Goal: Task Accomplishment & Management: Use online tool/utility

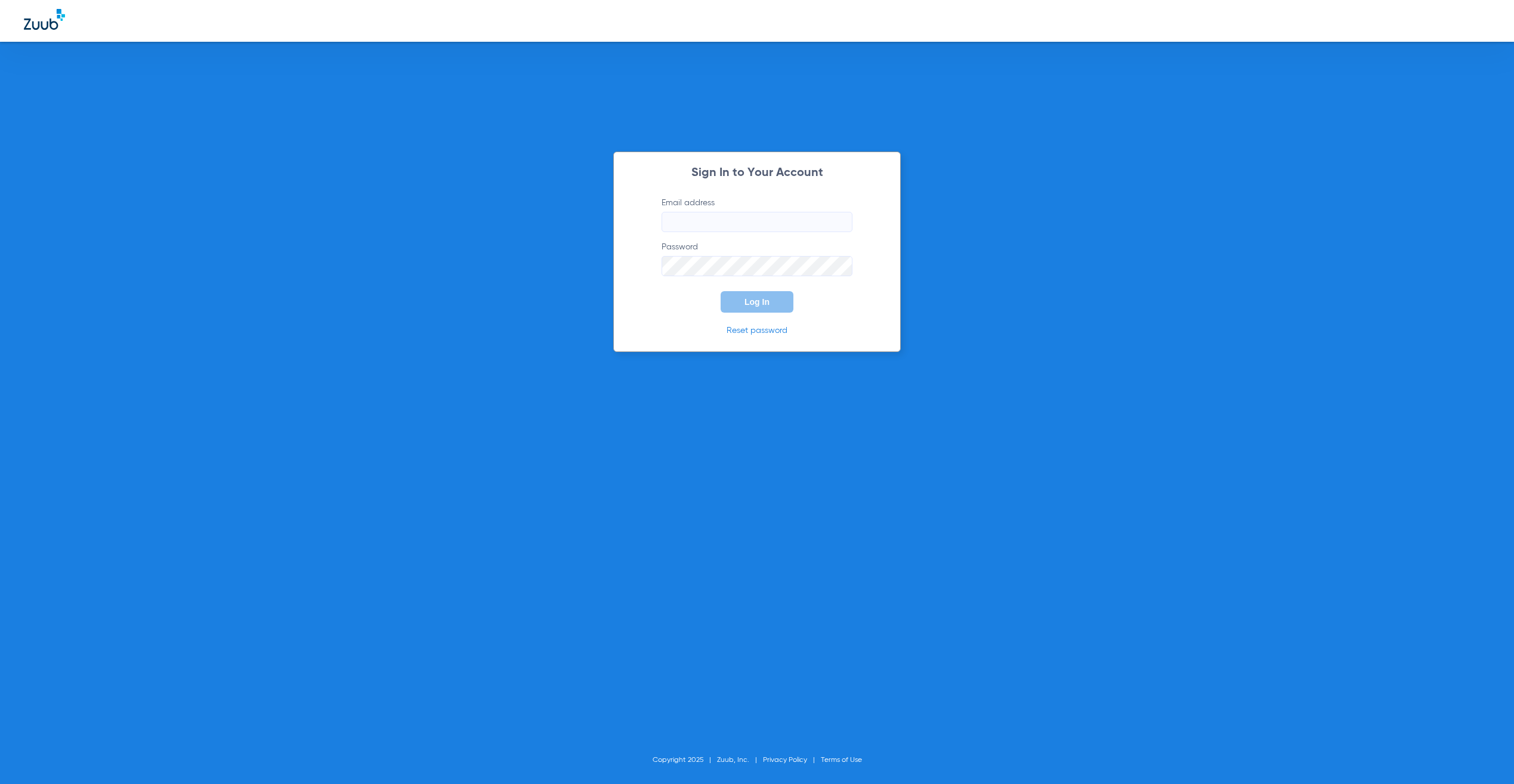
click at [707, 230] on input "Email address" at bounding box center [757, 222] width 191 height 20
click at [800, 222] on input "Email address" at bounding box center [757, 222] width 191 height 20
type input "[PERSON_NAME][EMAIL_ADDRESS][PERSON_NAME][DOMAIN_NAME]"
click at [748, 301] on span "Log In" at bounding box center [757, 301] width 25 height 10
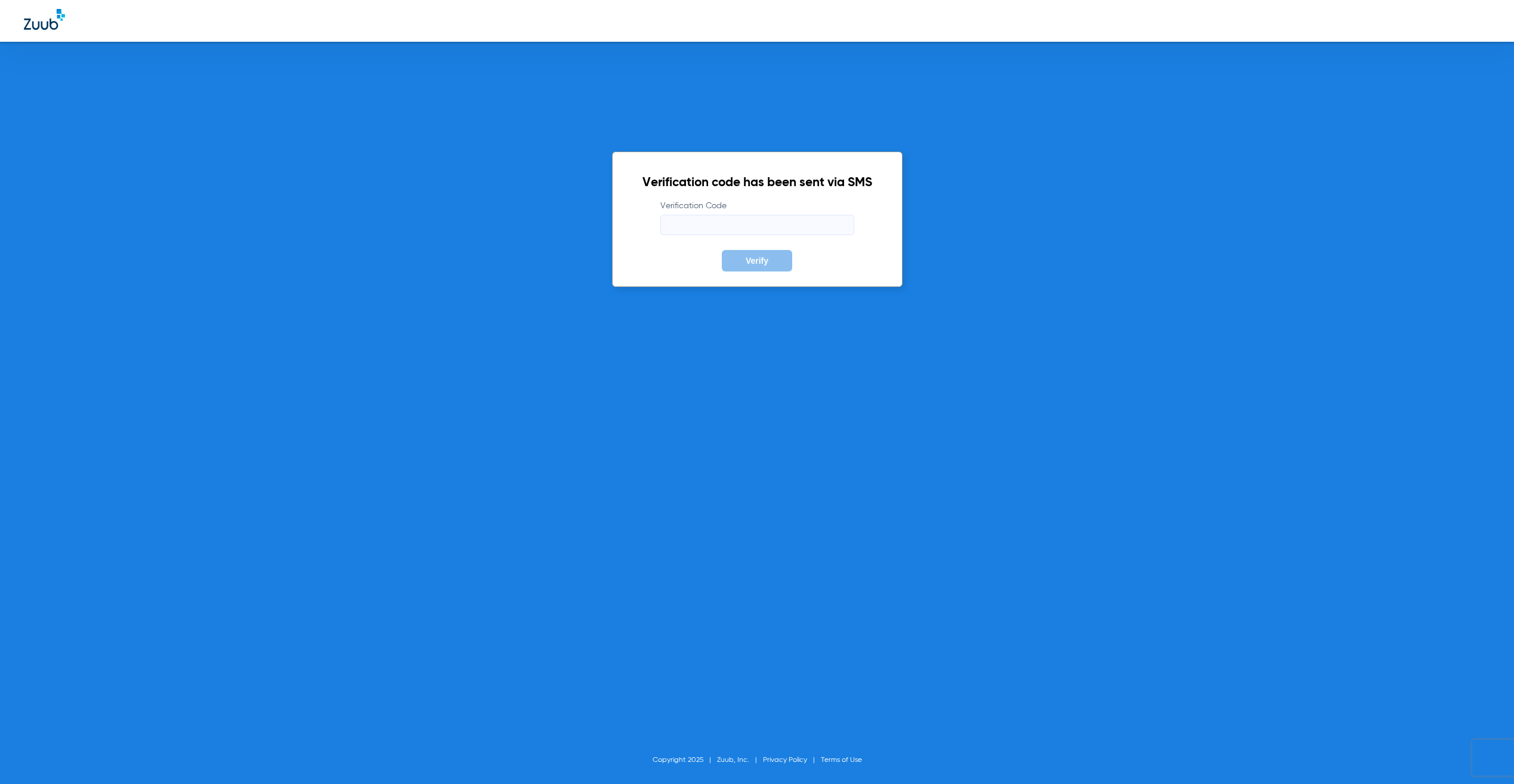
click at [676, 234] on input "Verification Code" at bounding box center [757, 224] width 194 height 20
type input "901724"
click at [722, 250] on button "Verify" at bounding box center [757, 260] width 70 height 22
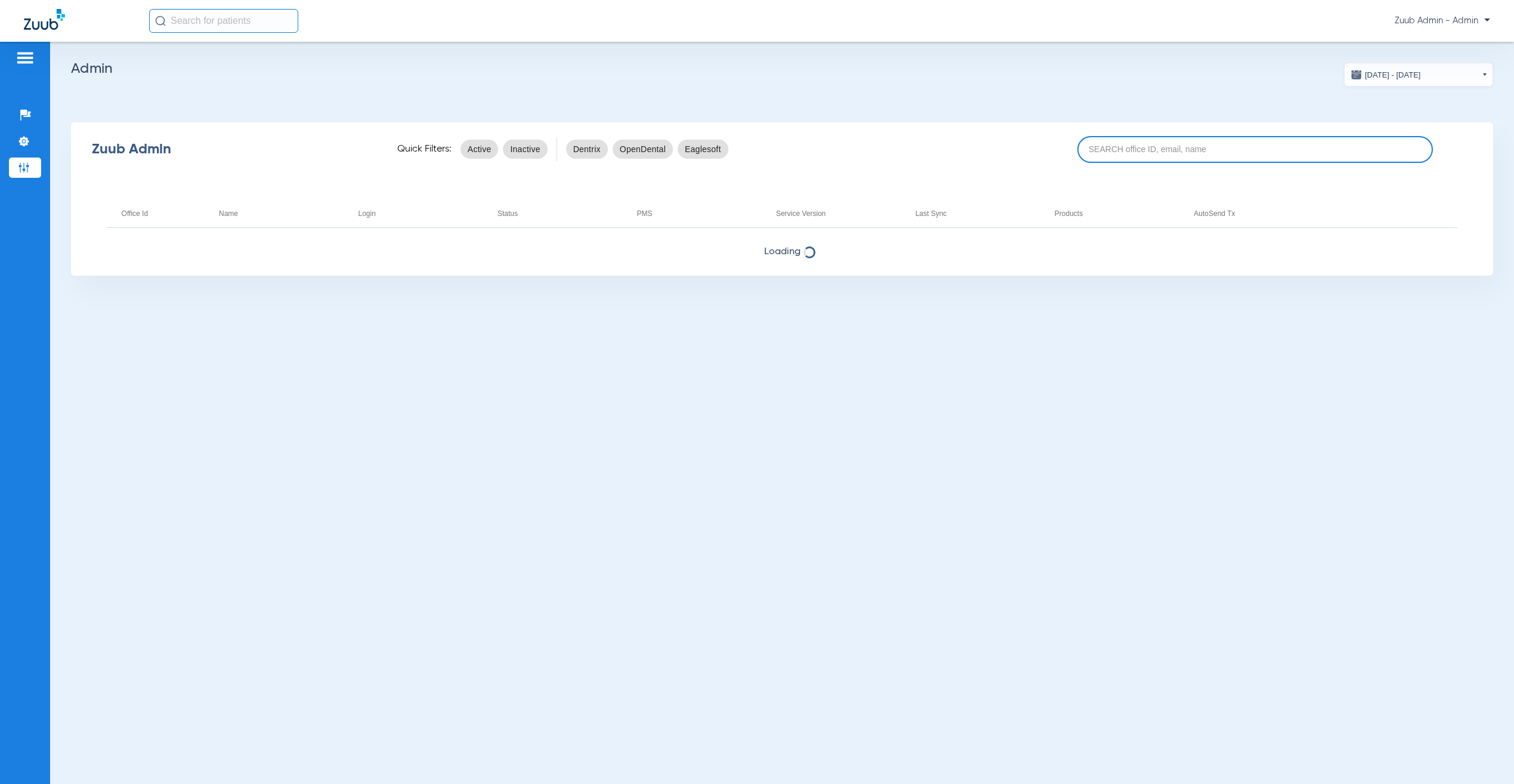
click at [1241, 151] on input at bounding box center [1255, 149] width 356 height 27
paste input "17007221"
type input "17007221"
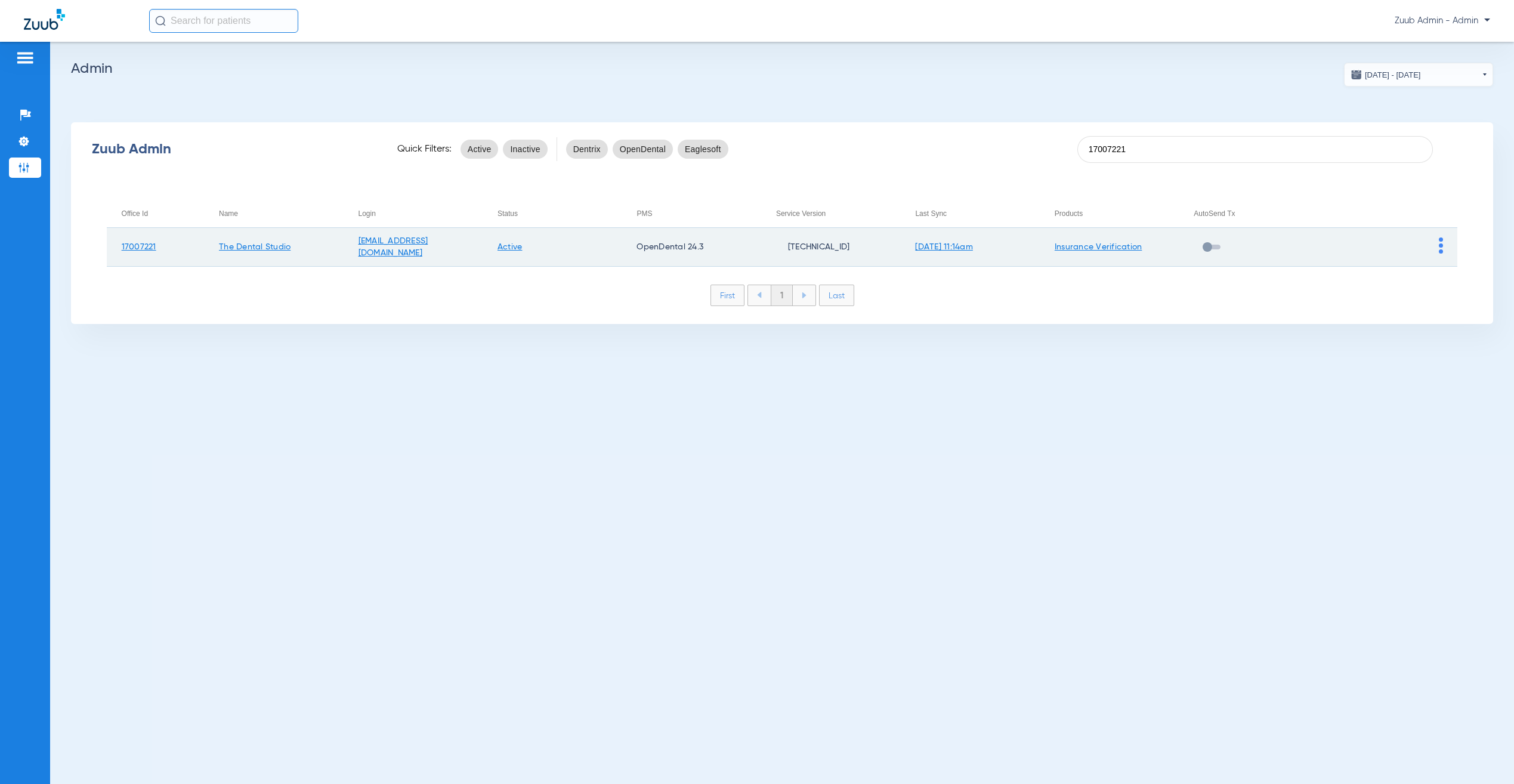
click at [1440, 242] on img at bounding box center [1441, 245] width 4 height 16
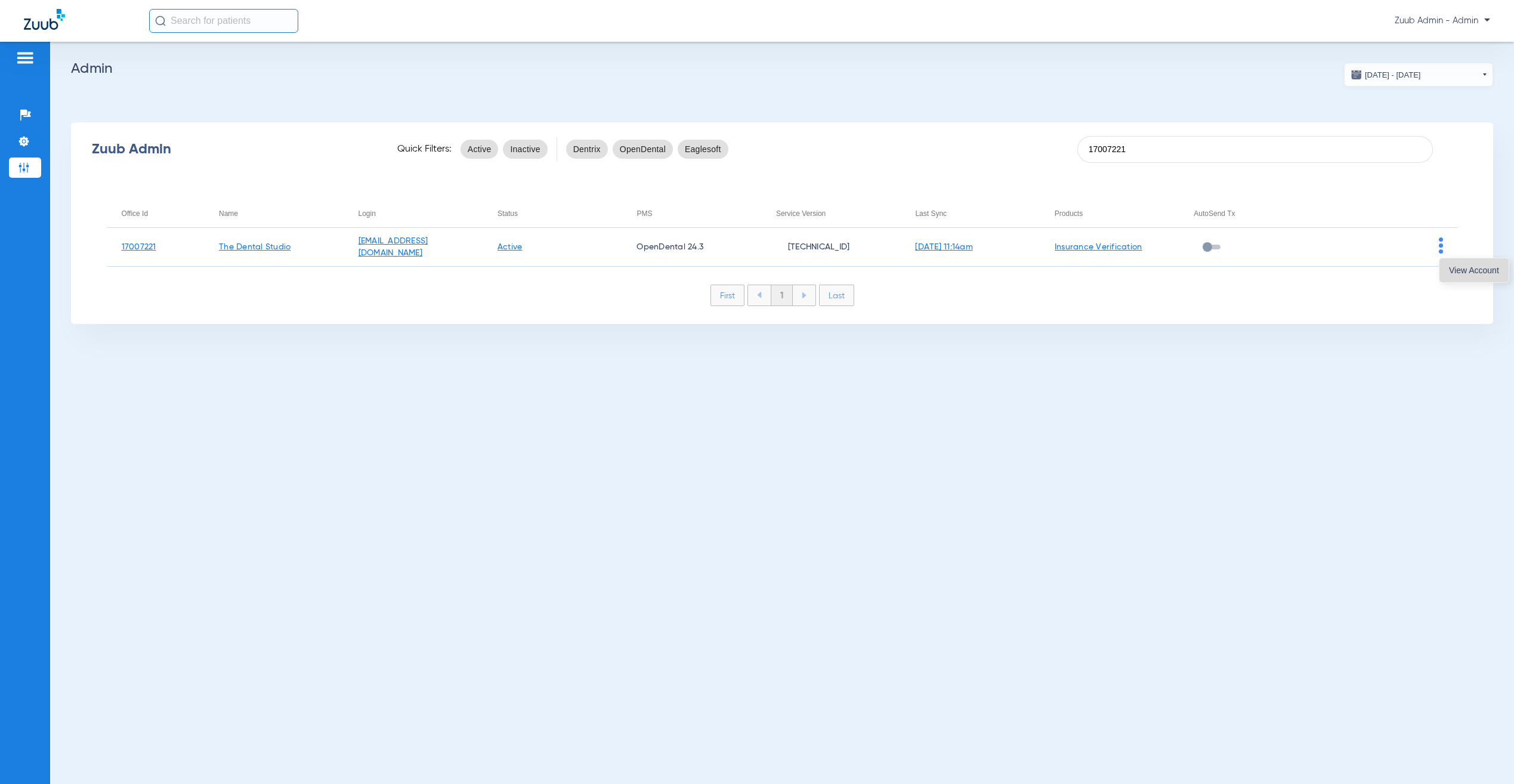
click at [1453, 273] on span "View Account" at bounding box center [1474, 270] width 50 height 8
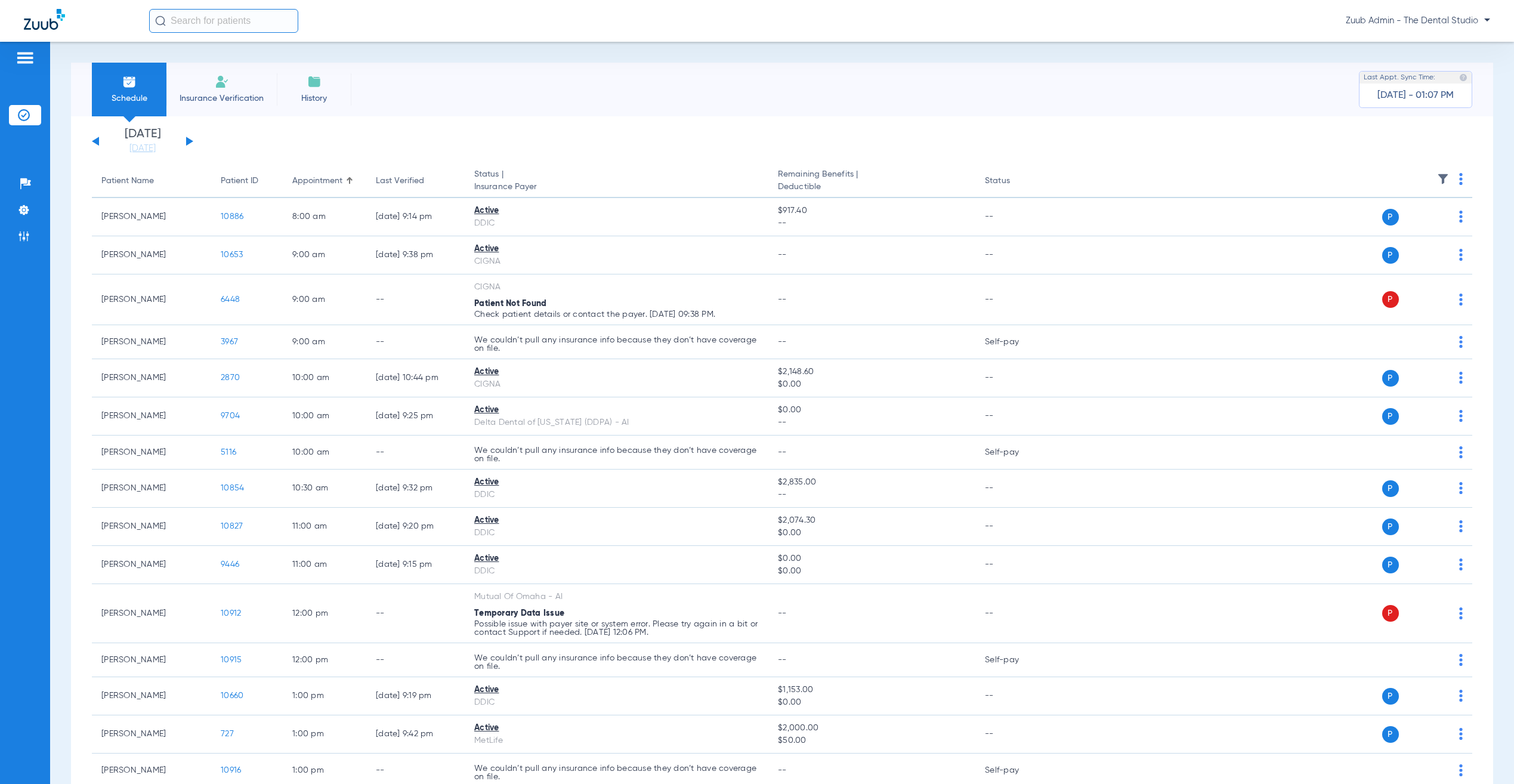
click at [189, 140] on button at bounding box center [189, 141] width 7 height 9
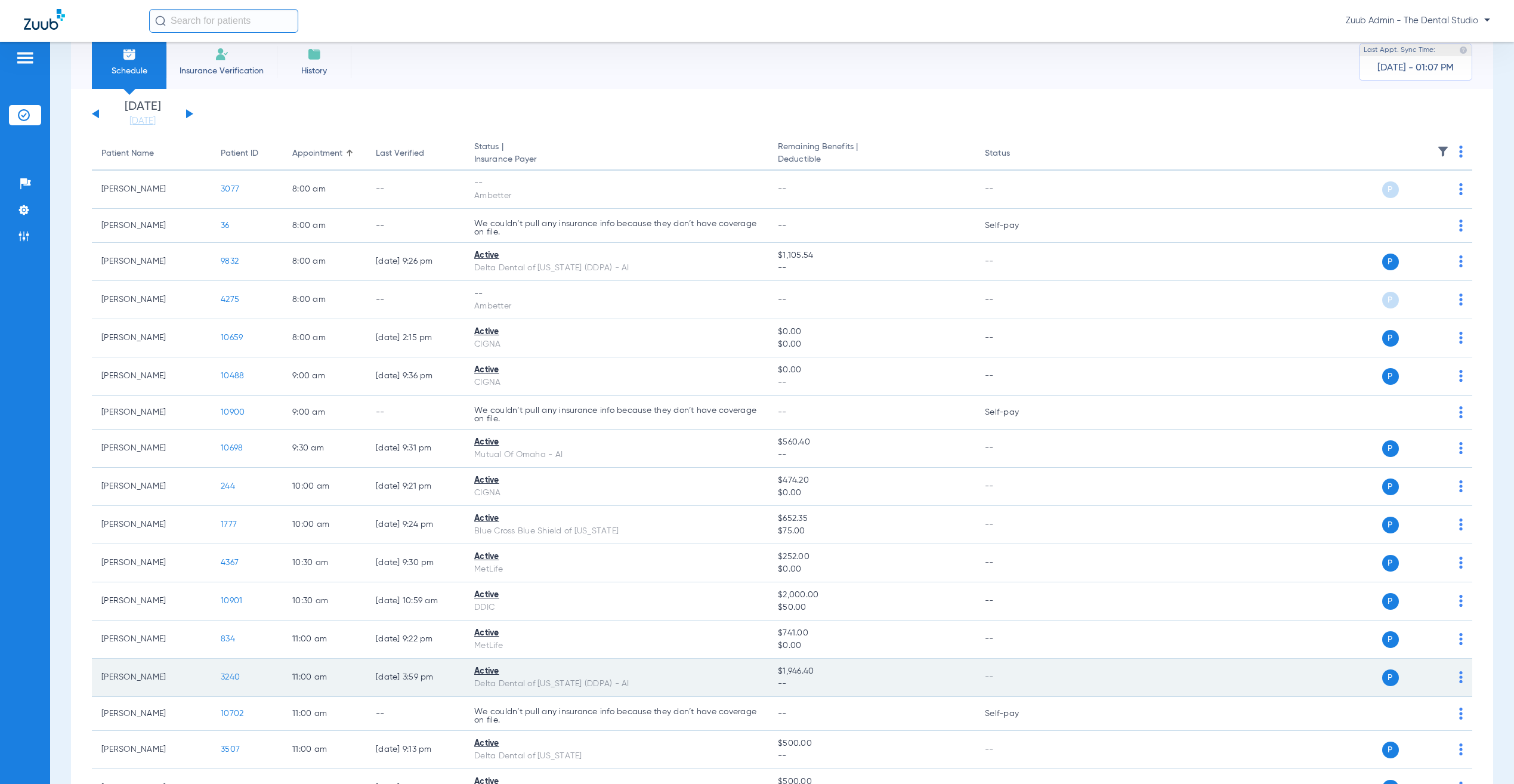
scroll to position [136, 0]
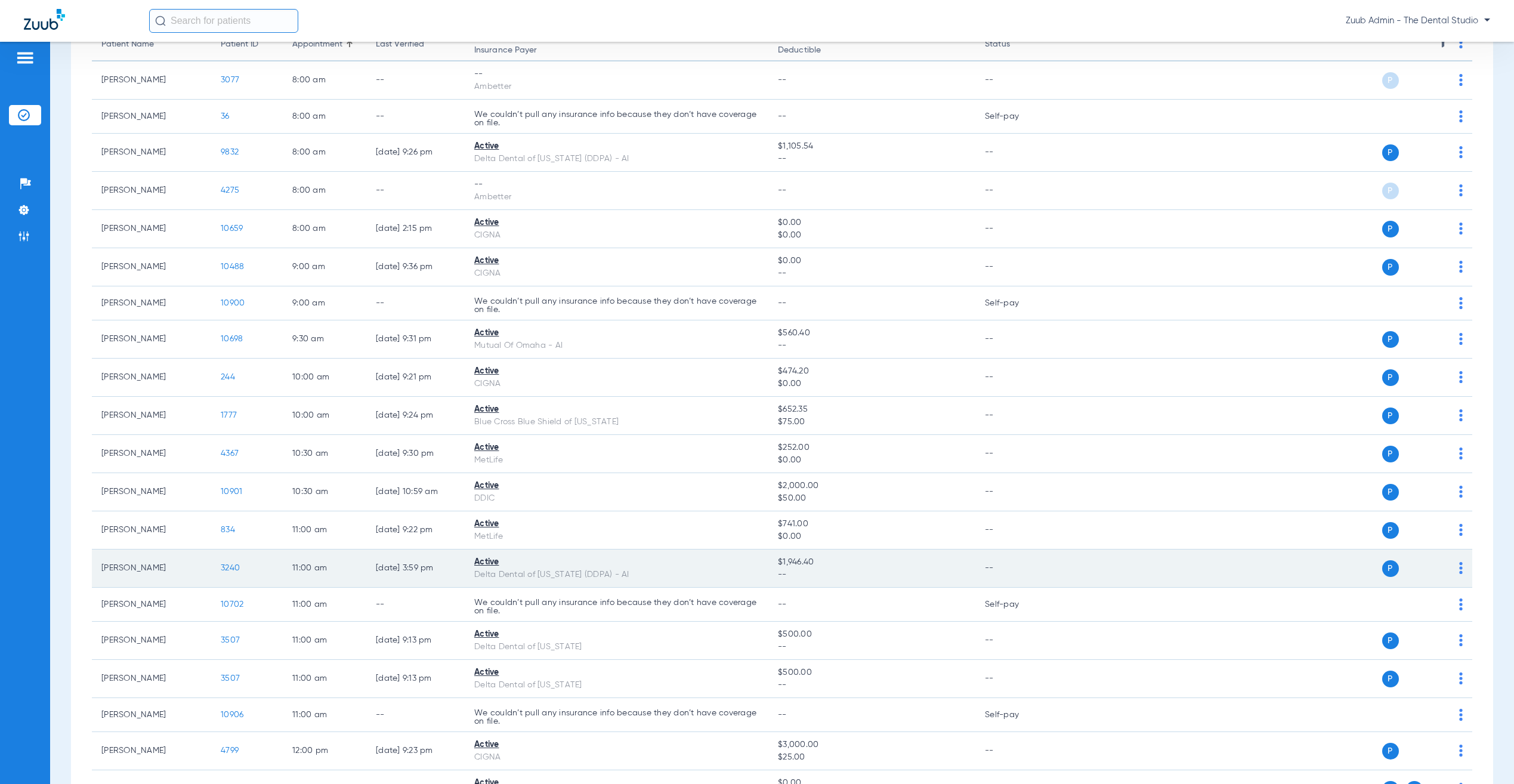
click at [227, 564] on td "3240" at bounding box center [247, 568] width 72 height 38
click at [228, 569] on span "3240" at bounding box center [230, 567] width 19 height 8
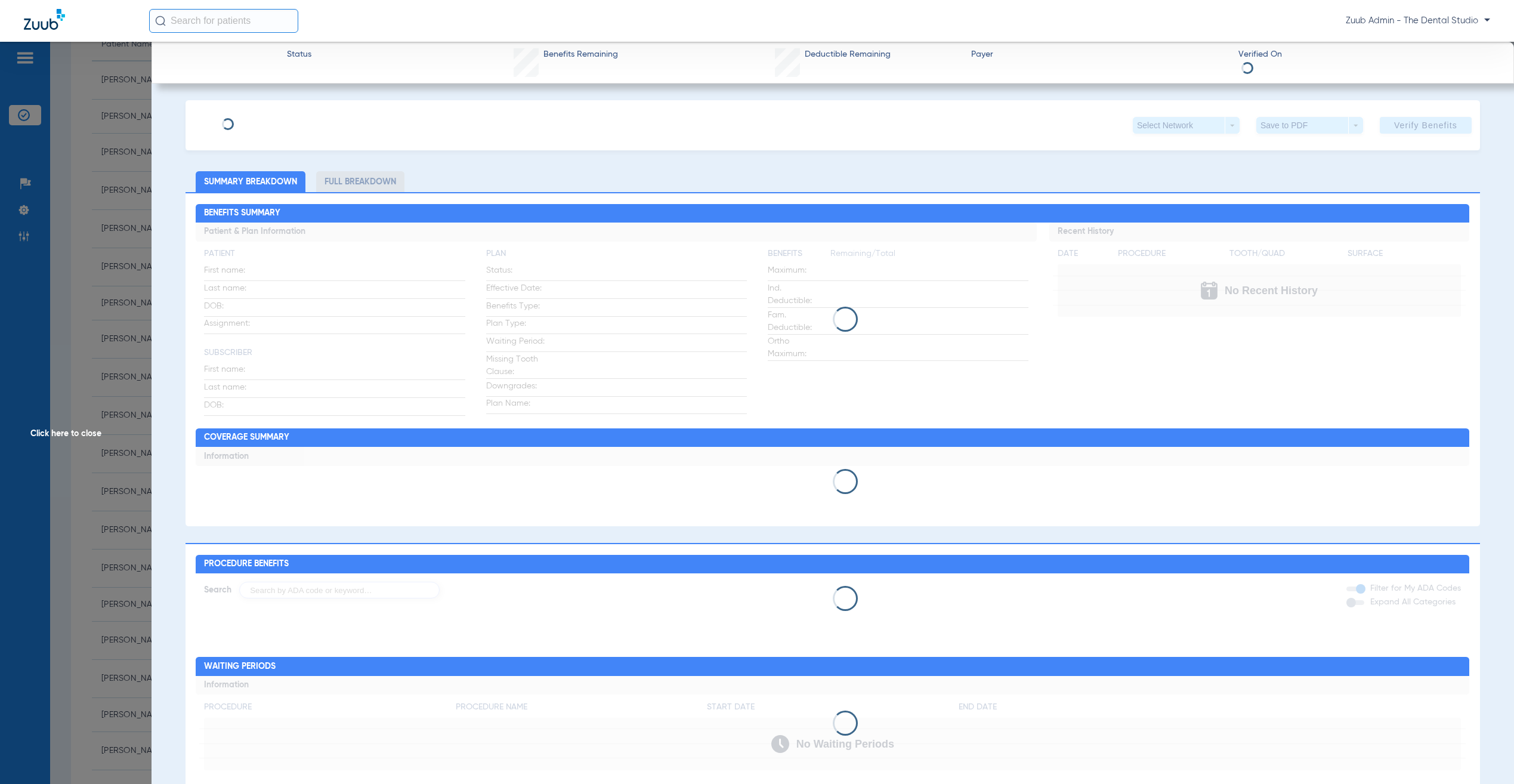
type input "[PERSON_NAME]"
type input "[DATE]"
type input "16458099W"
type input "8000"
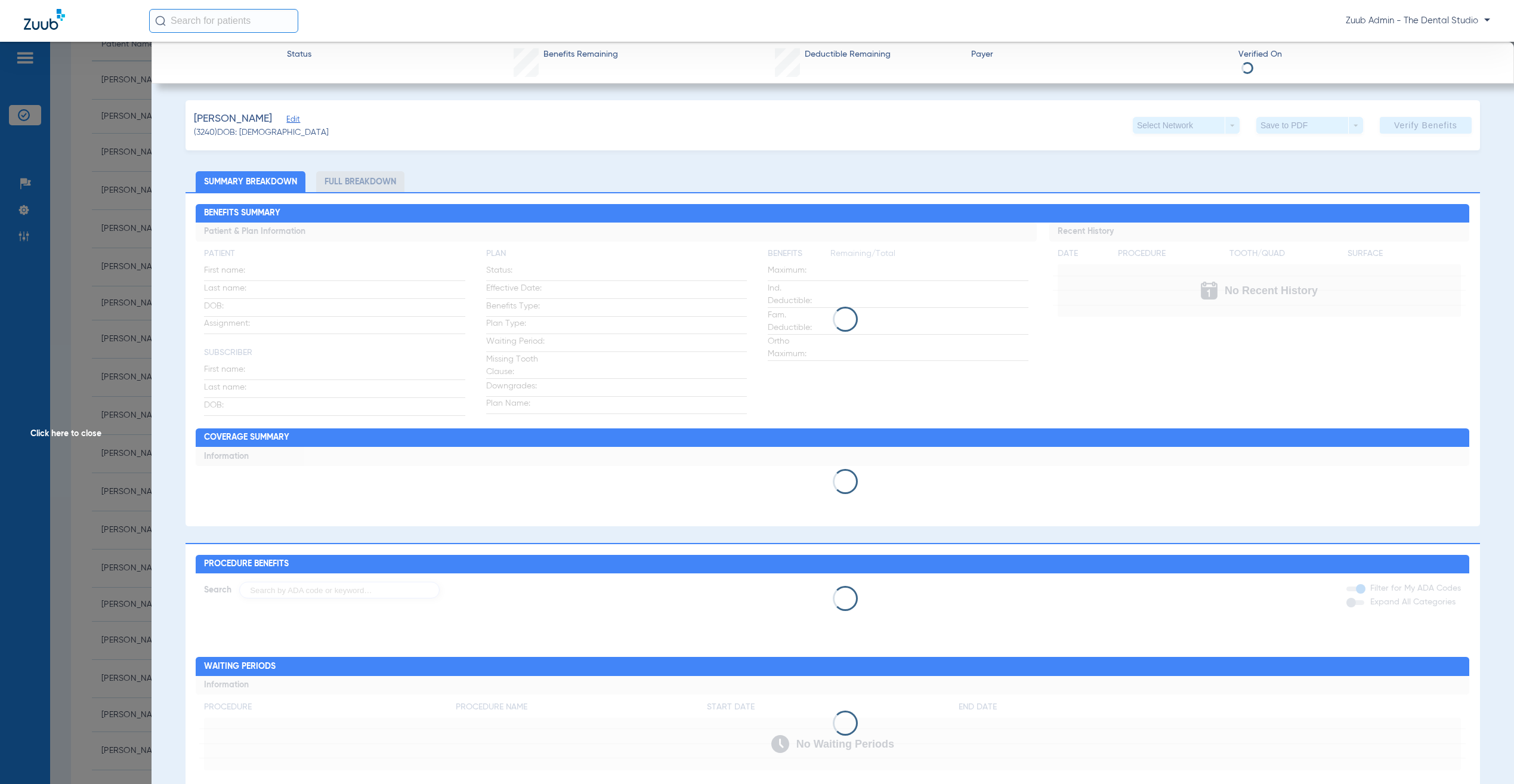
click at [287, 122] on span "Edit" at bounding box center [292, 121] width 10 height 11
